Goal: Information Seeking & Learning: Learn about a topic

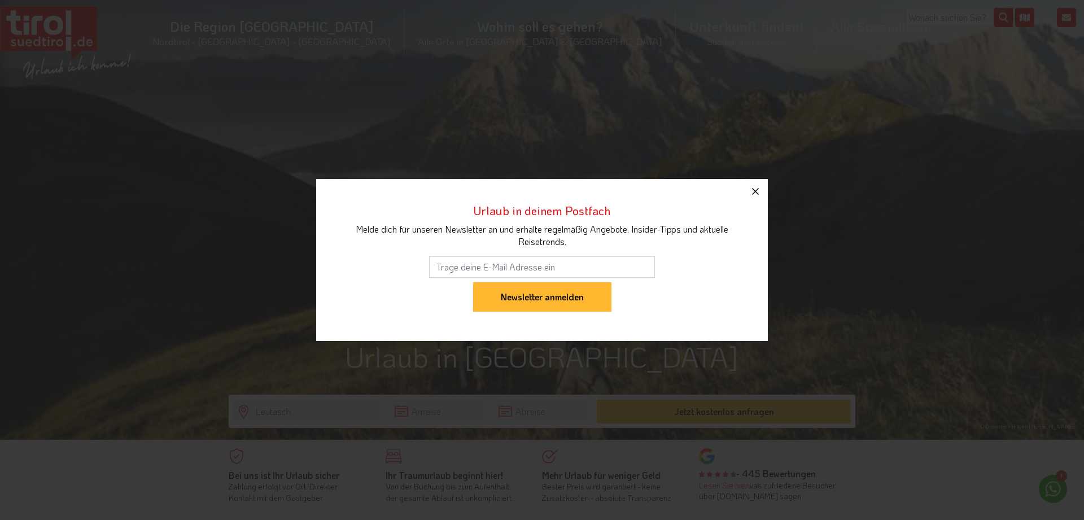
click at [752, 187] on icon "button" at bounding box center [756, 192] width 14 height 14
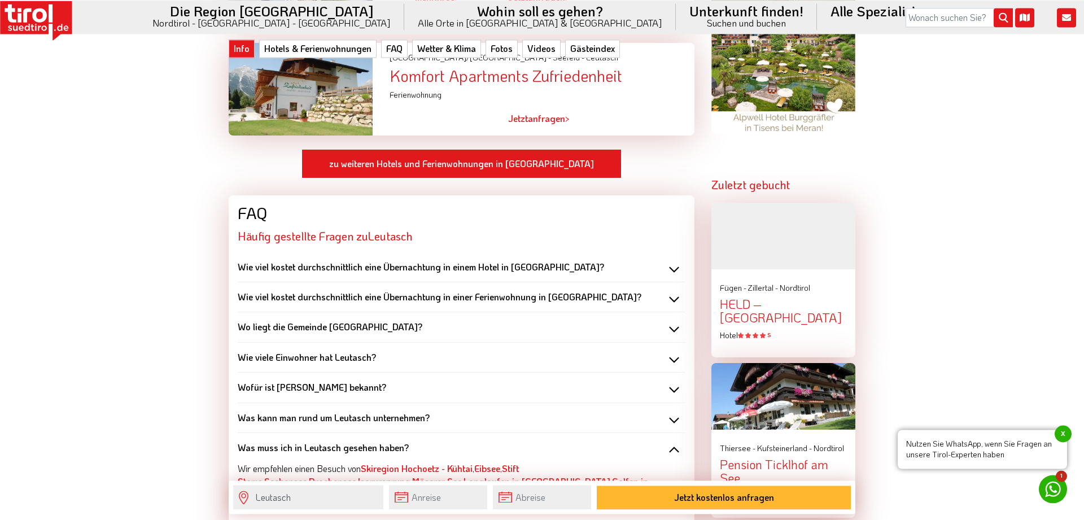
scroll to position [1210, 0]
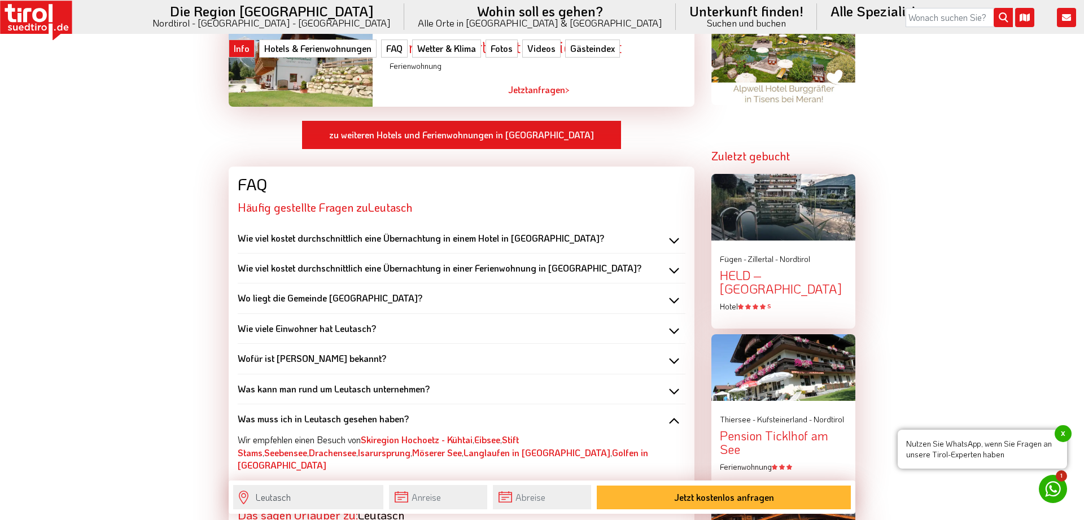
click at [671, 322] on div "Wie viele Einwohner hat Leutasch?" at bounding box center [462, 328] width 448 height 12
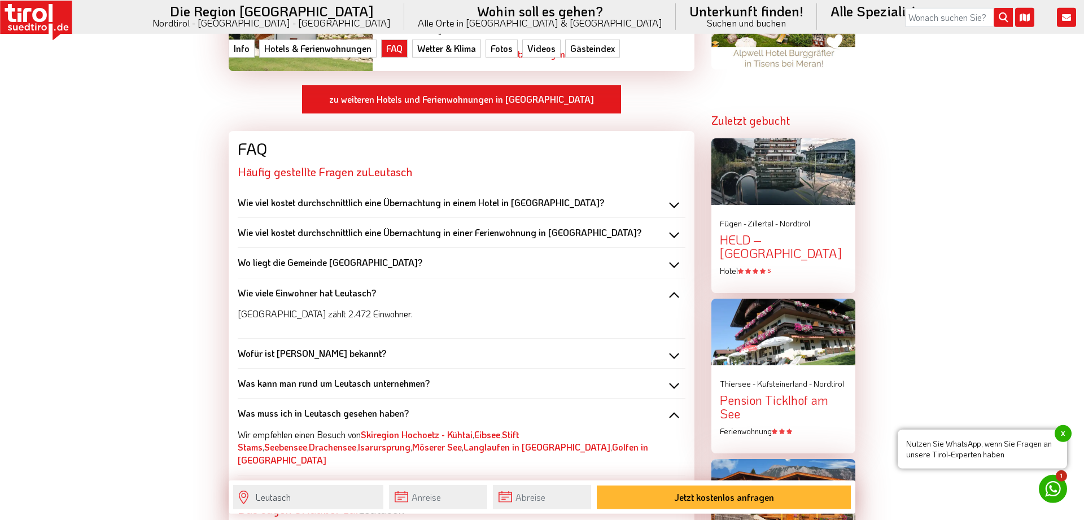
scroll to position [1267, 0]
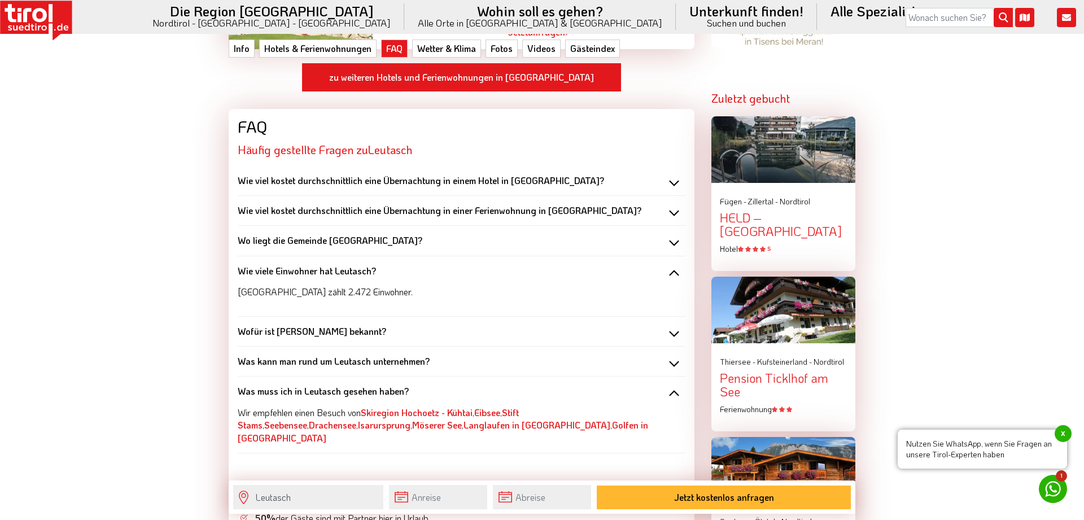
click at [674, 325] on div "Wofür ist [PERSON_NAME] bekannt?" at bounding box center [462, 331] width 448 height 12
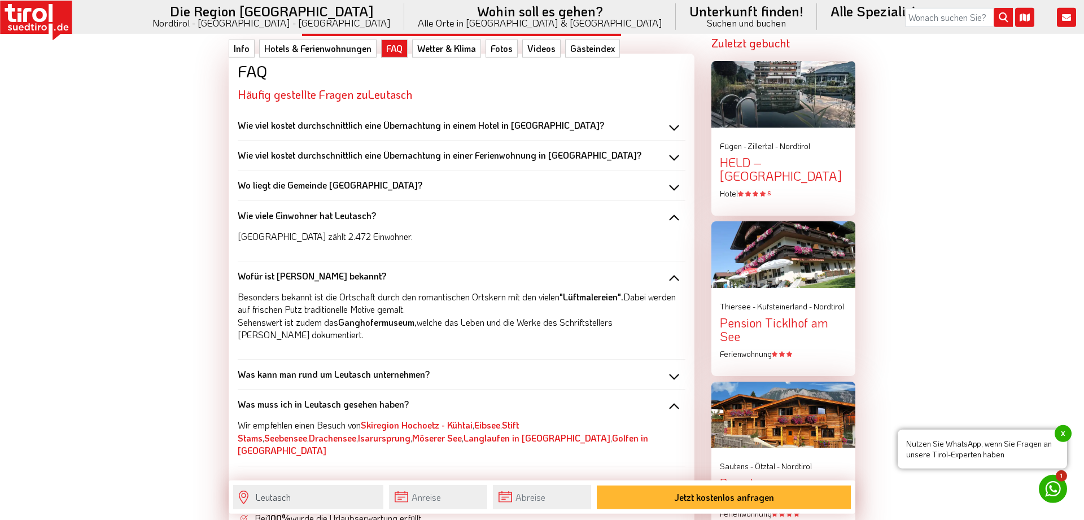
scroll to position [1325, 0]
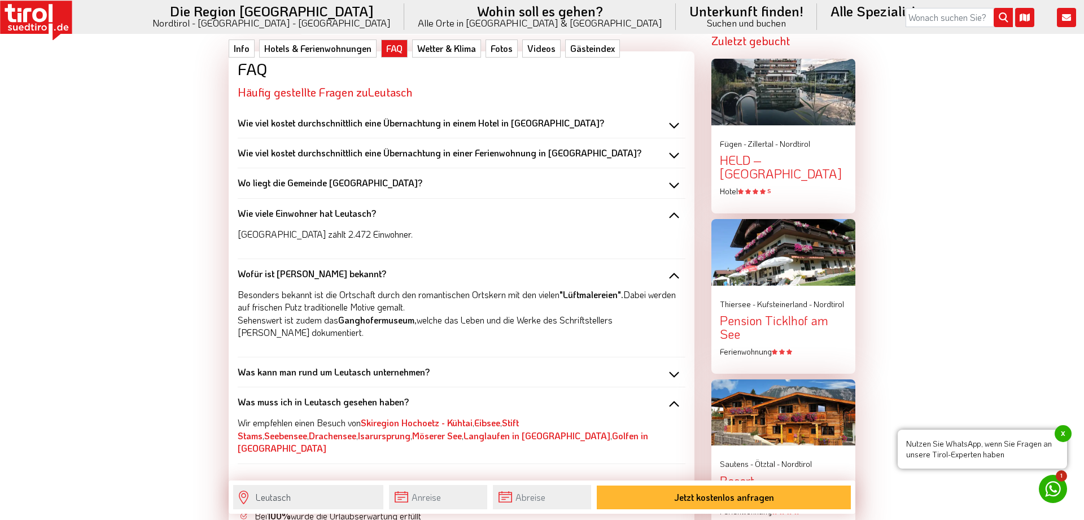
click at [674, 366] on div "Was kann man rund um Leutasch unternehmen?" at bounding box center [462, 372] width 448 height 12
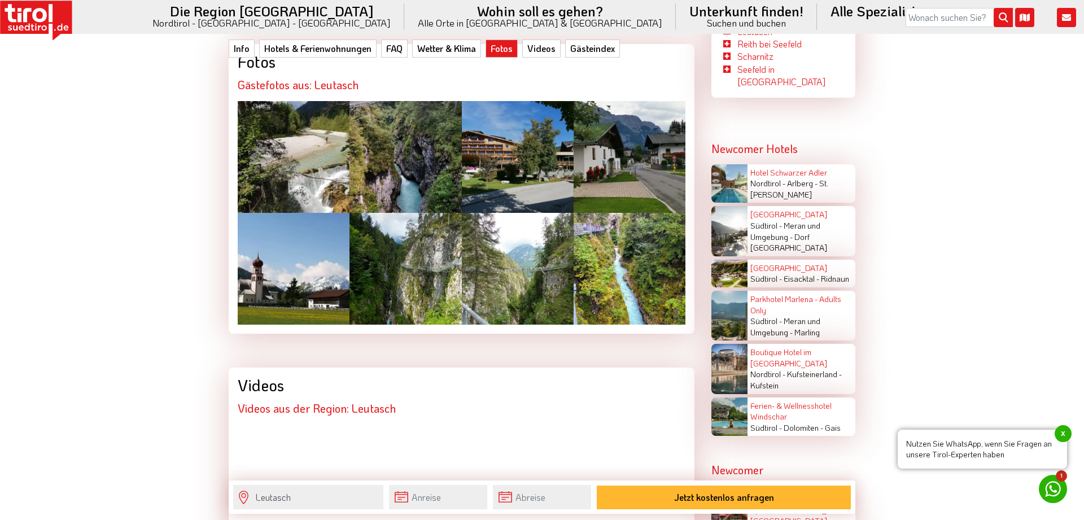
scroll to position [2247, 0]
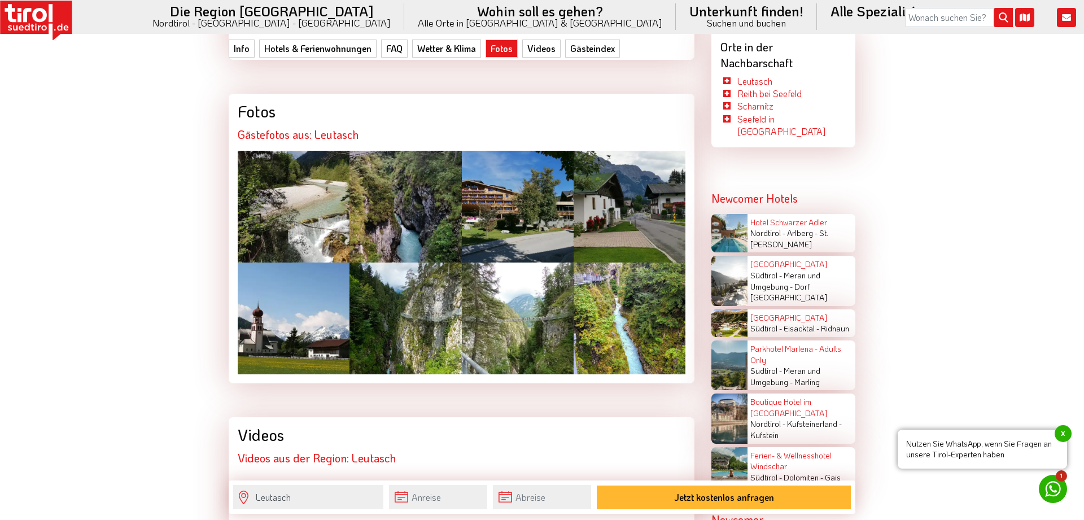
click at [327, 178] on div at bounding box center [294, 207] width 112 height 112
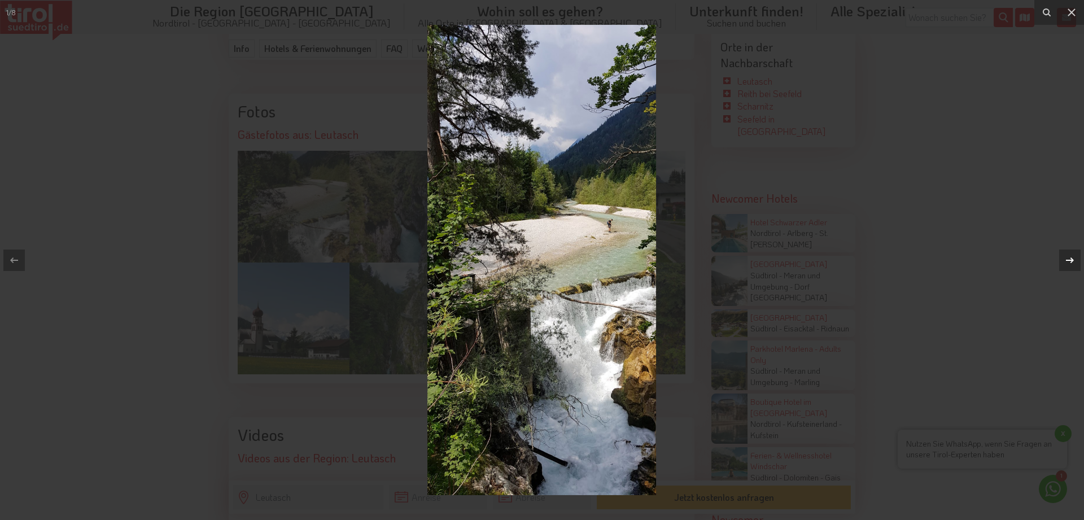
click at [1068, 258] on icon at bounding box center [1070, 261] width 14 height 14
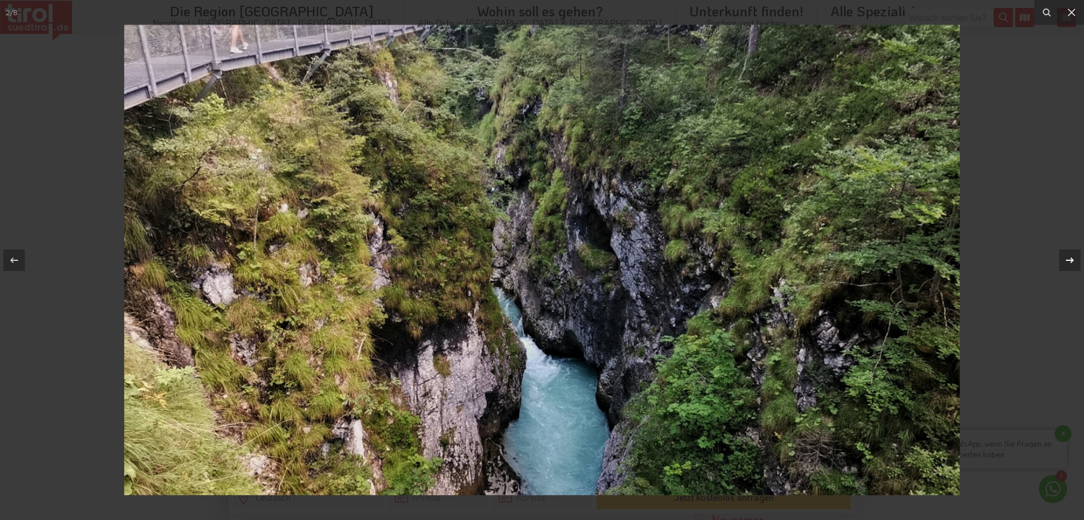
click at [1068, 258] on icon at bounding box center [1070, 261] width 14 height 14
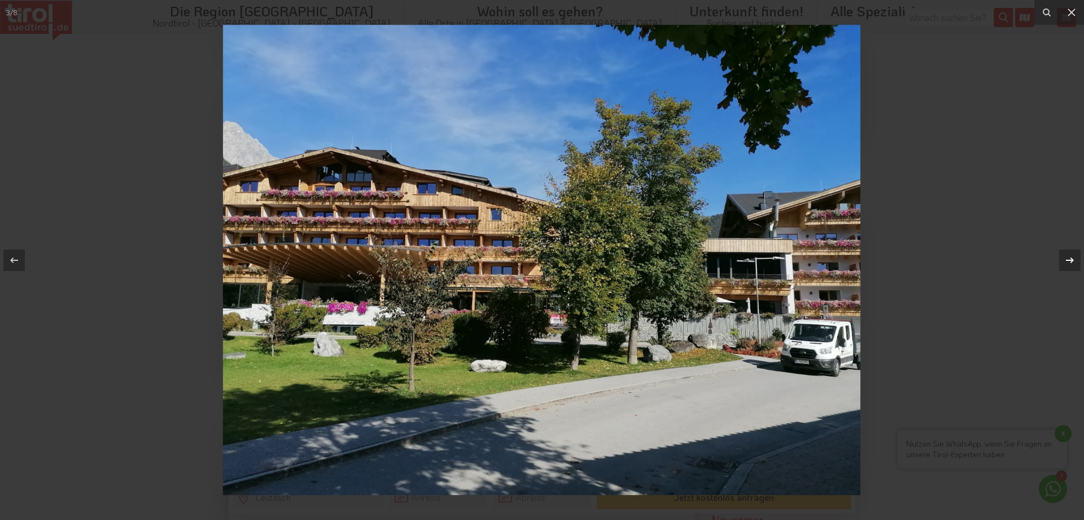
click at [1068, 258] on icon at bounding box center [1070, 261] width 14 height 14
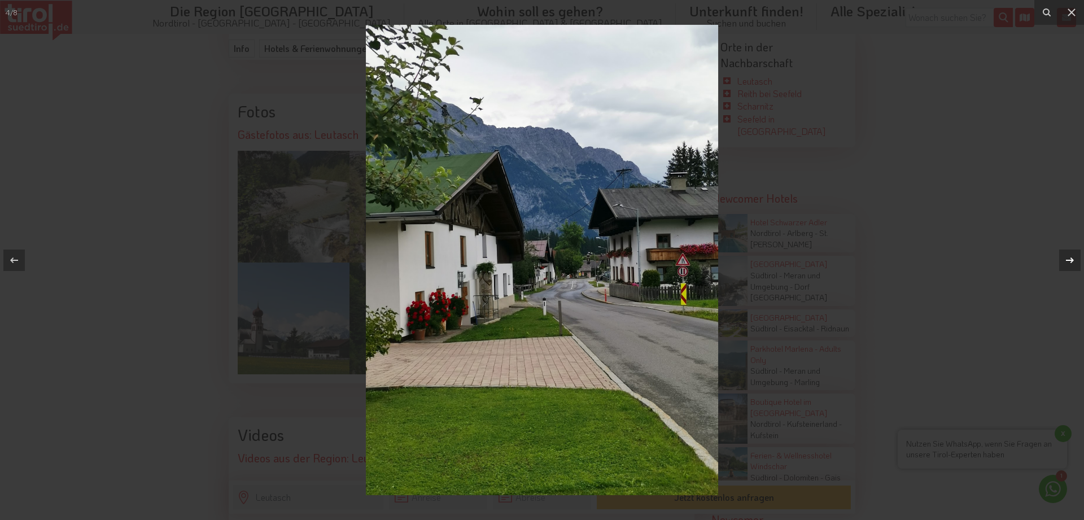
click at [1068, 258] on icon at bounding box center [1070, 261] width 14 height 14
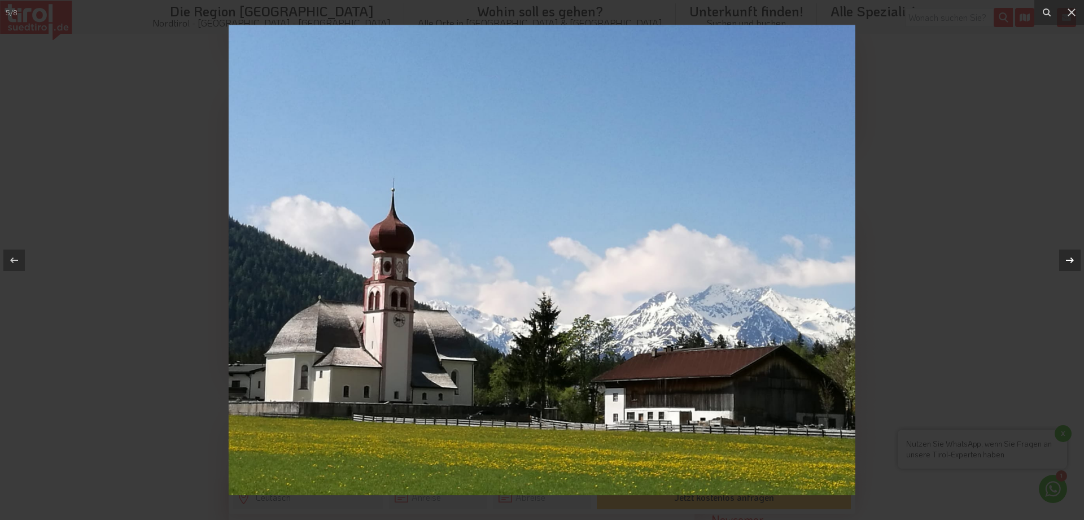
click at [1068, 258] on icon at bounding box center [1070, 261] width 14 height 14
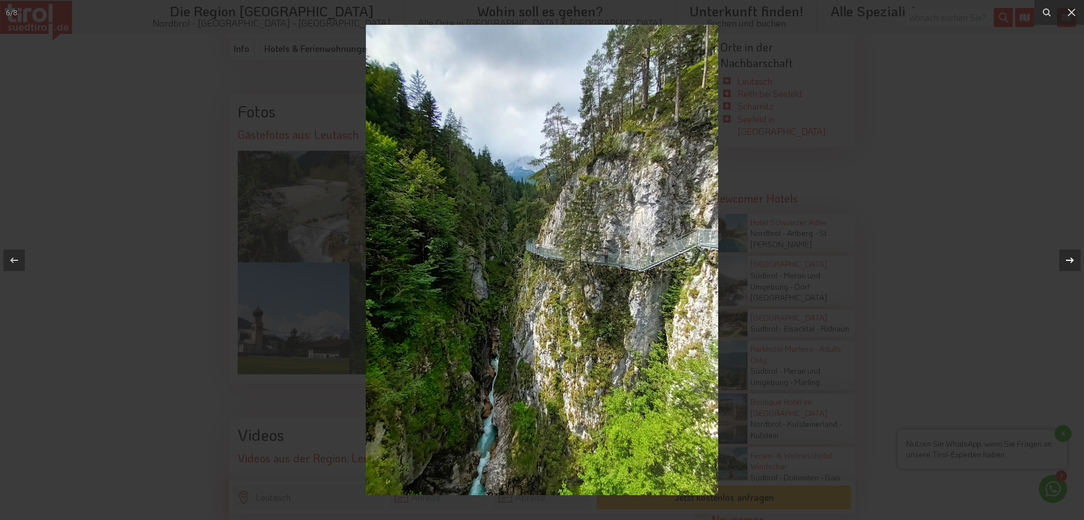
click at [1068, 258] on icon at bounding box center [1070, 261] width 14 height 14
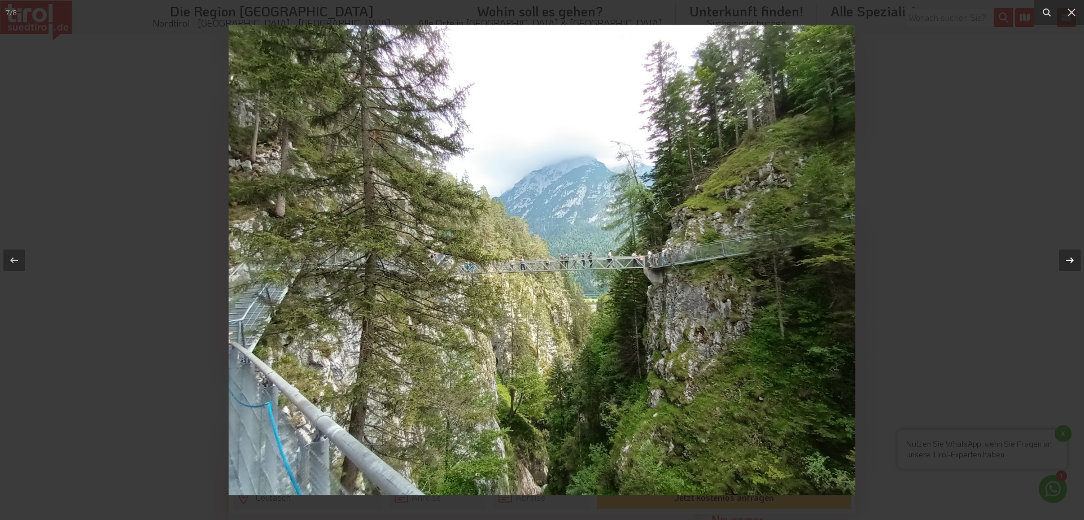
click at [1068, 258] on icon at bounding box center [1070, 261] width 14 height 14
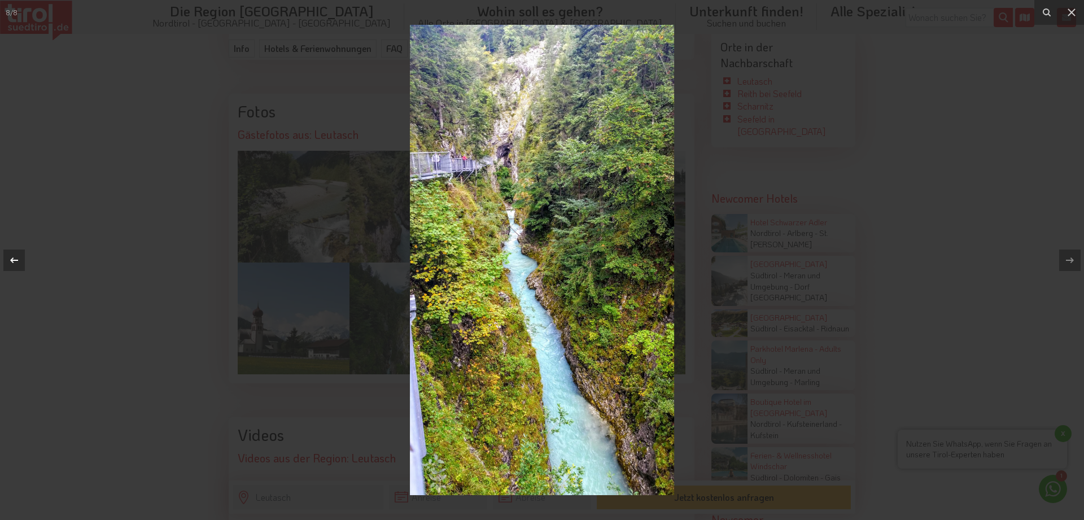
click at [19, 262] on icon at bounding box center [14, 261] width 14 height 14
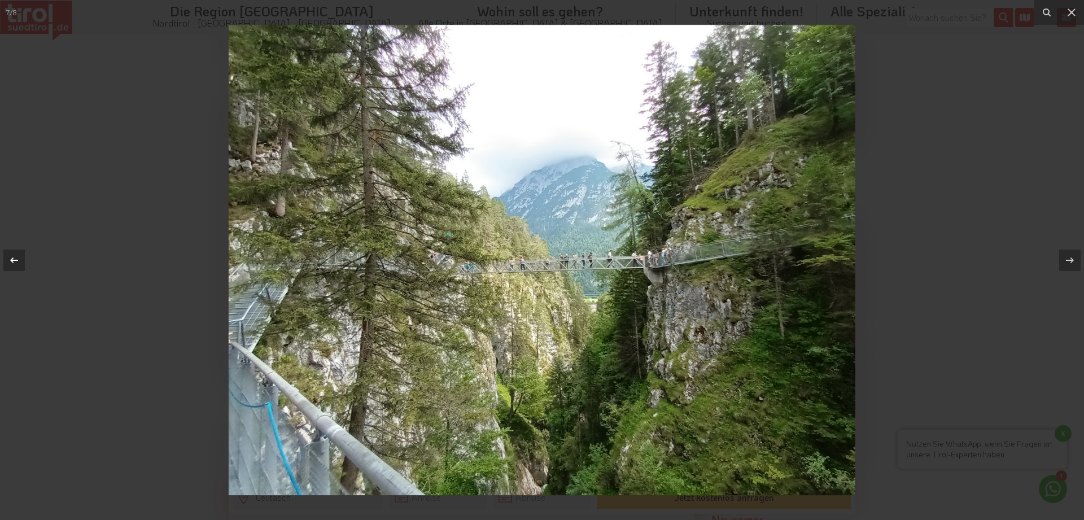
click at [19, 262] on div "7 / 8" at bounding box center [542, 260] width 1084 height 520
click at [1071, 15] on icon at bounding box center [1072, 13] width 14 height 14
